Goal: Complete application form

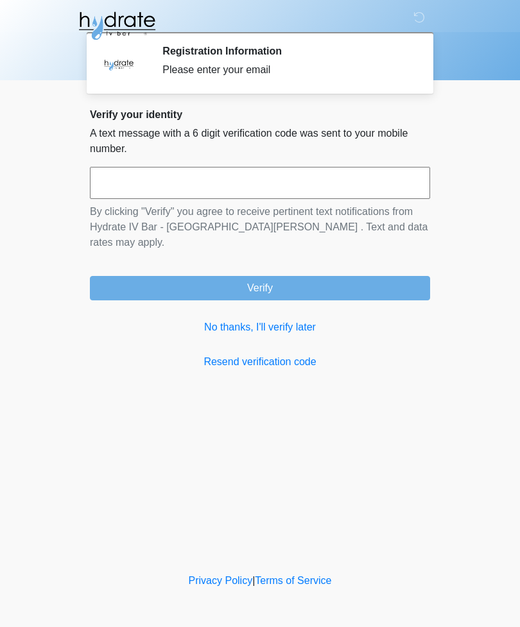
click at [241, 186] on input "text" at bounding box center [260, 183] width 340 height 32
type input "******"
click at [295, 276] on button "Verify" at bounding box center [260, 288] width 340 height 24
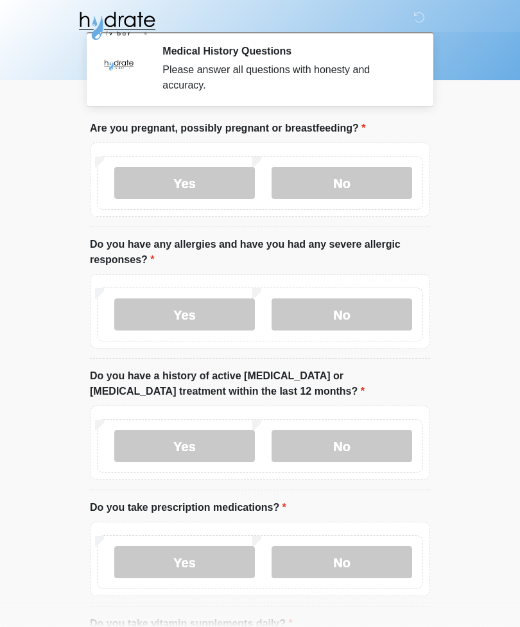
click at [334, 179] on label "No" at bounding box center [342, 183] width 141 height 32
click at [334, 323] on label "No" at bounding box center [342, 314] width 141 height 32
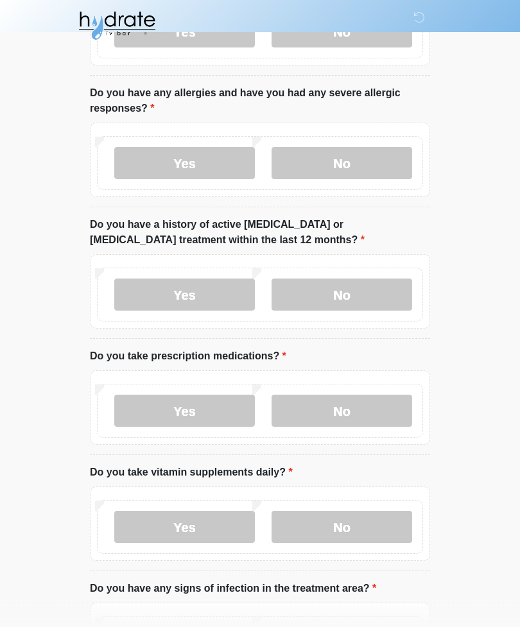
click at [345, 293] on label "No" at bounding box center [342, 295] width 141 height 32
click at [193, 410] on label "Yes" at bounding box center [184, 411] width 141 height 32
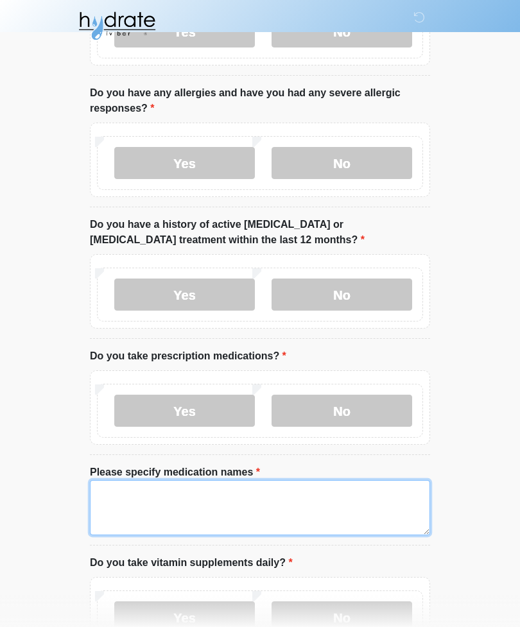
click at [191, 496] on textarea "Please specify medication names" at bounding box center [260, 507] width 340 height 55
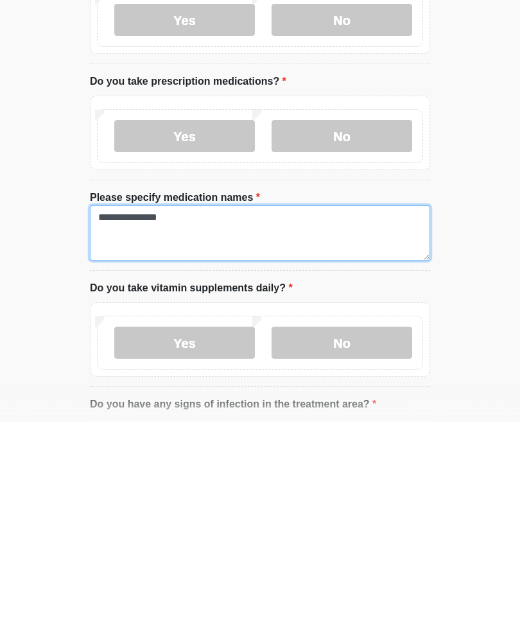
type textarea "**********"
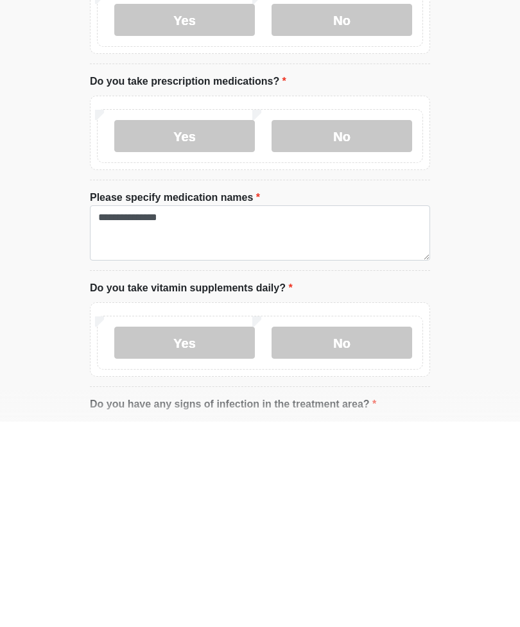
click at [206, 532] on label "Yes" at bounding box center [184, 548] width 141 height 32
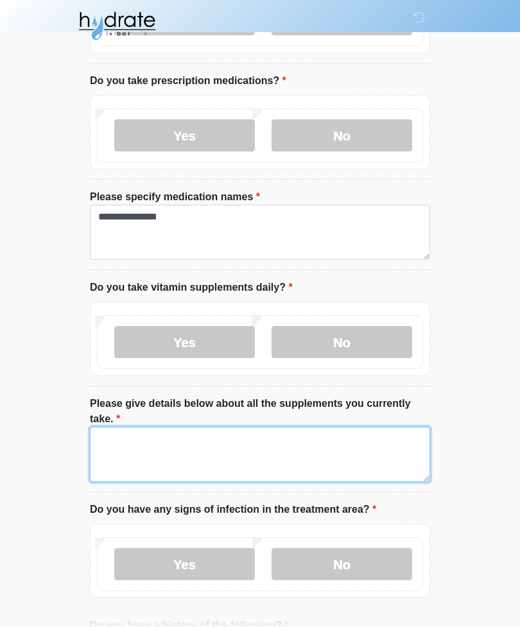
click at [356, 453] on textarea "Please give details below about all the supplements you currently take." at bounding box center [260, 454] width 340 height 55
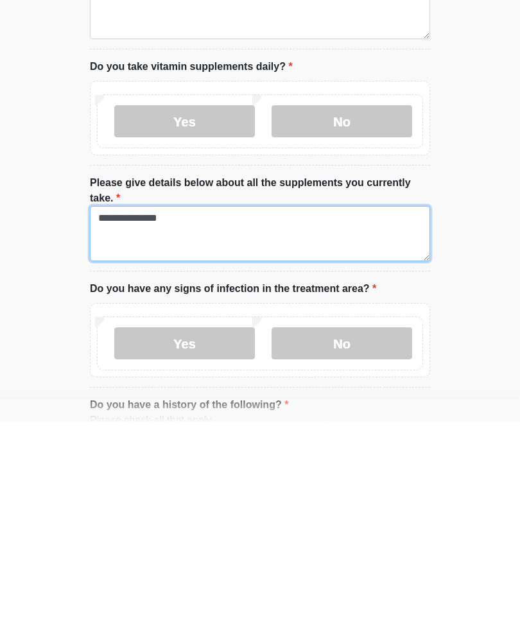
type textarea "**********"
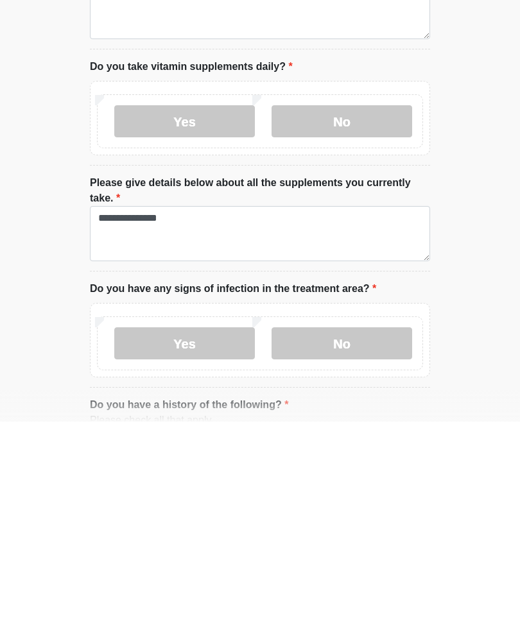
click at [380, 533] on label "No" at bounding box center [342, 549] width 141 height 32
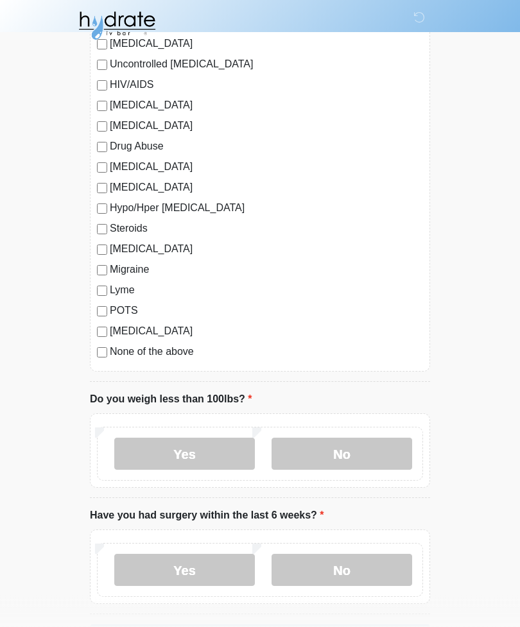
scroll to position [1449, 0]
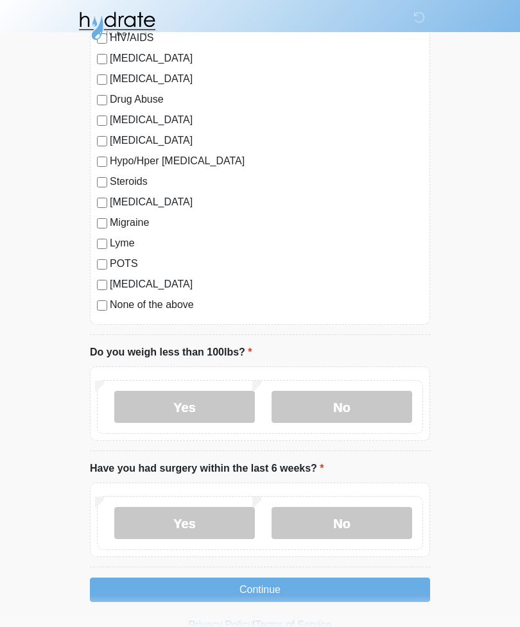
click at [343, 401] on label "No" at bounding box center [342, 407] width 141 height 32
click at [374, 521] on label "No" at bounding box center [342, 523] width 141 height 32
click at [343, 588] on button "Continue" at bounding box center [260, 590] width 340 height 24
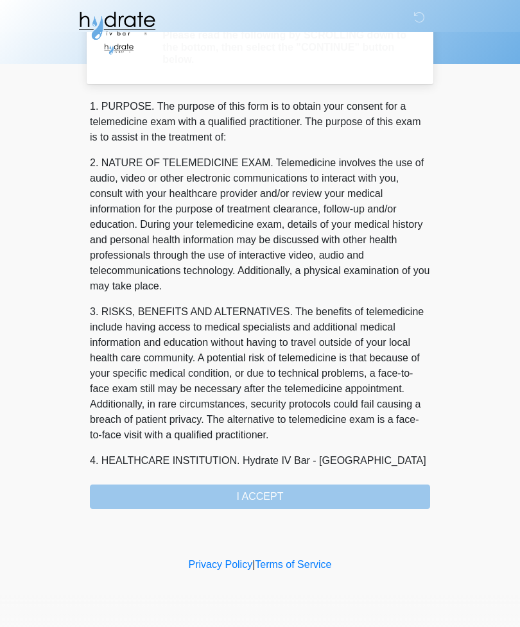
scroll to position [0, 0]
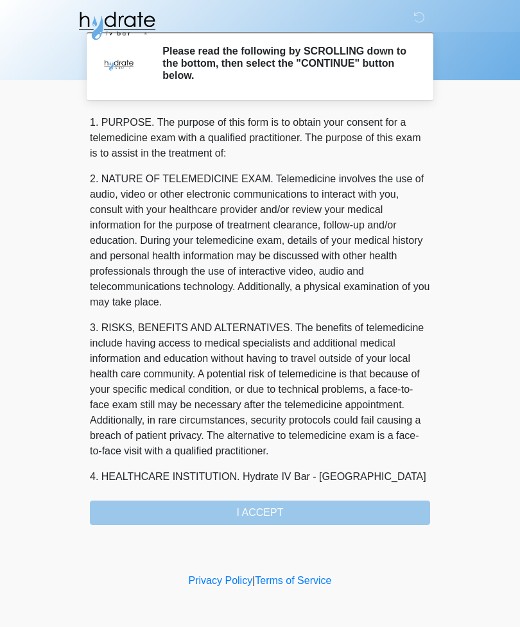
click at [327, 513] on div "1. PURPOSE. The purpose of this form is to obtain your consent for a telemedici…" at bounding box center [260, 320] width 340 height 410
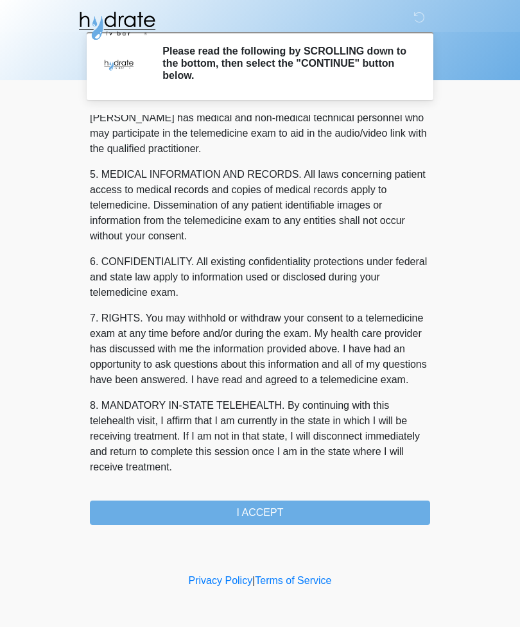
scroll to position [390, 0]
click at [329, 517] on button "I ACCEPT" at bounding box center [260, 513] width 340 height 24
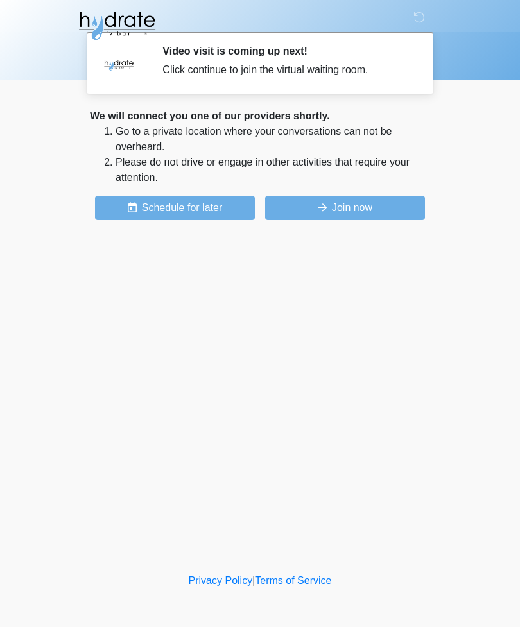
click at [347, 206] on button "Join now" at bounding box center [345, 208] width 160 height 24
click at [339, 206] on button "Join now" at bounding box center [345, 208] width 160 height 24
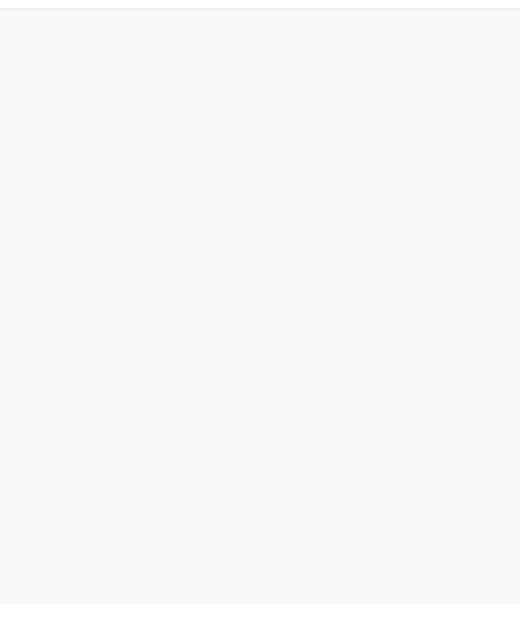
scroll to position [4, 0]
